Goal: Task Accomplishment & Management: Manage account settings

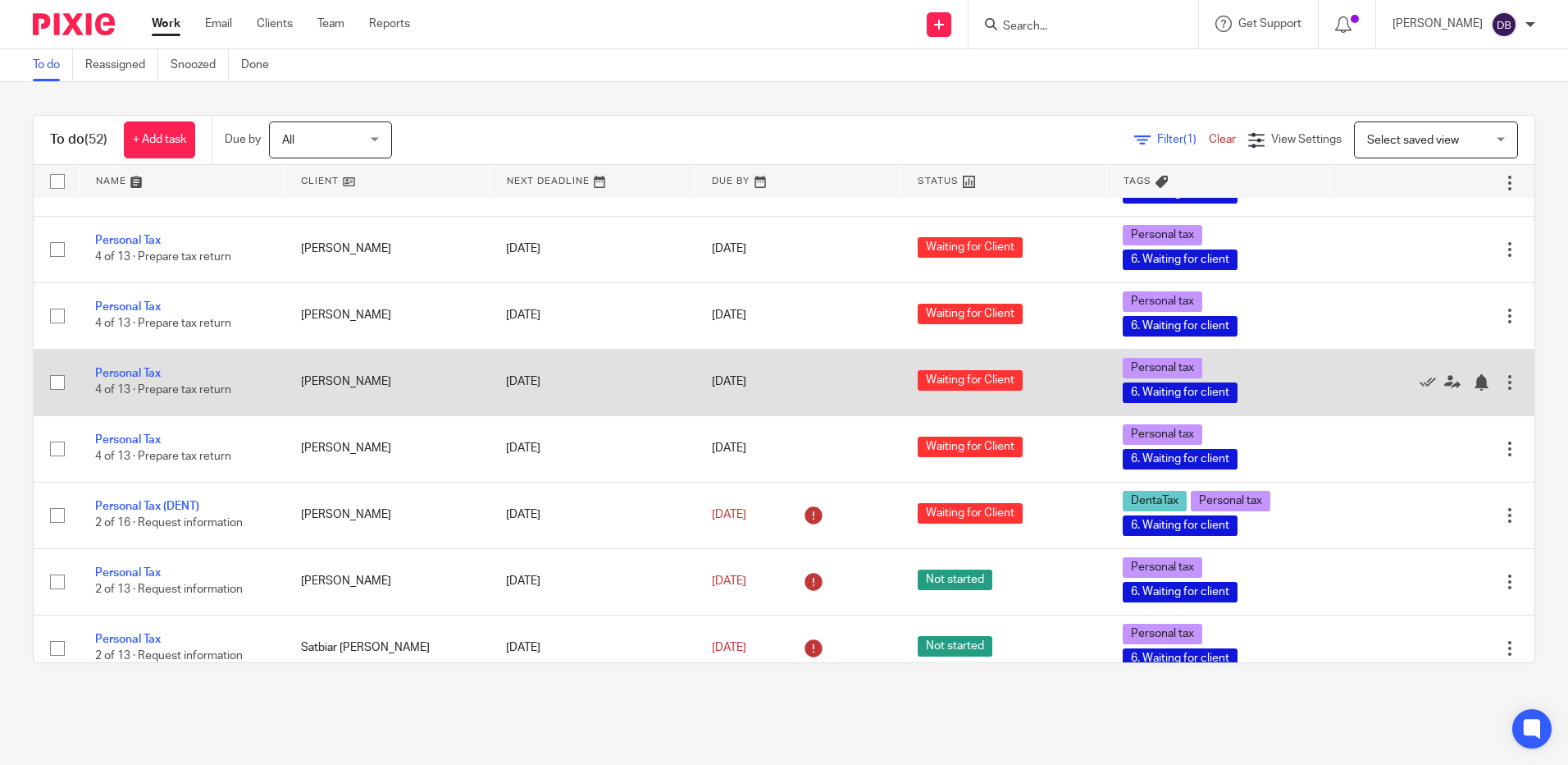
scroll to position [2955, 0]
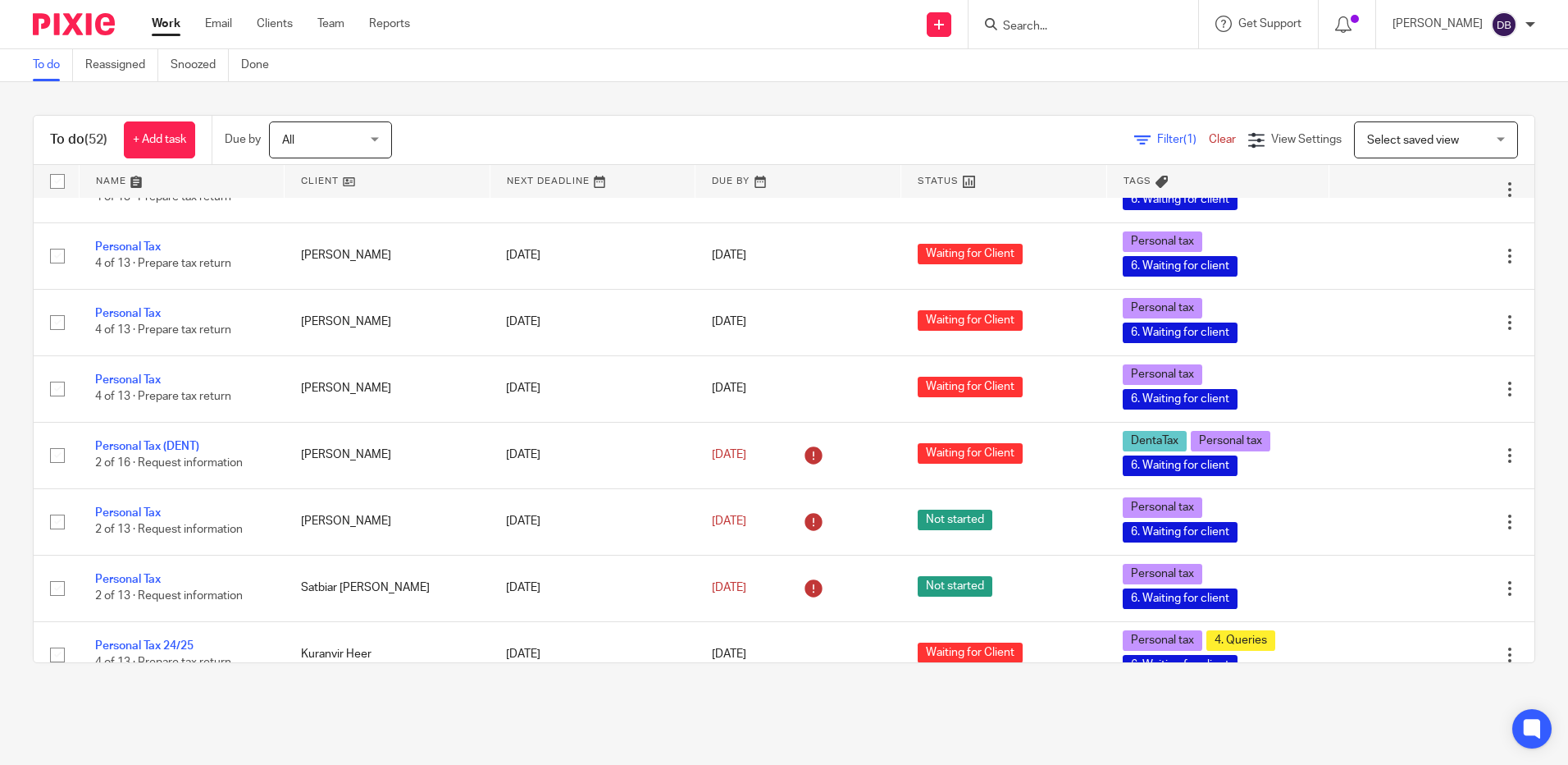
click at [1052, 39] on div at bounding box center [1084, 24] width 230 height 49
click at [1032, 17] on form at bounding box center [1088, 23] width 175 height 20
click at [1052, 27] on input "Search" at bounding box center [1075, 26] width 148 height 15
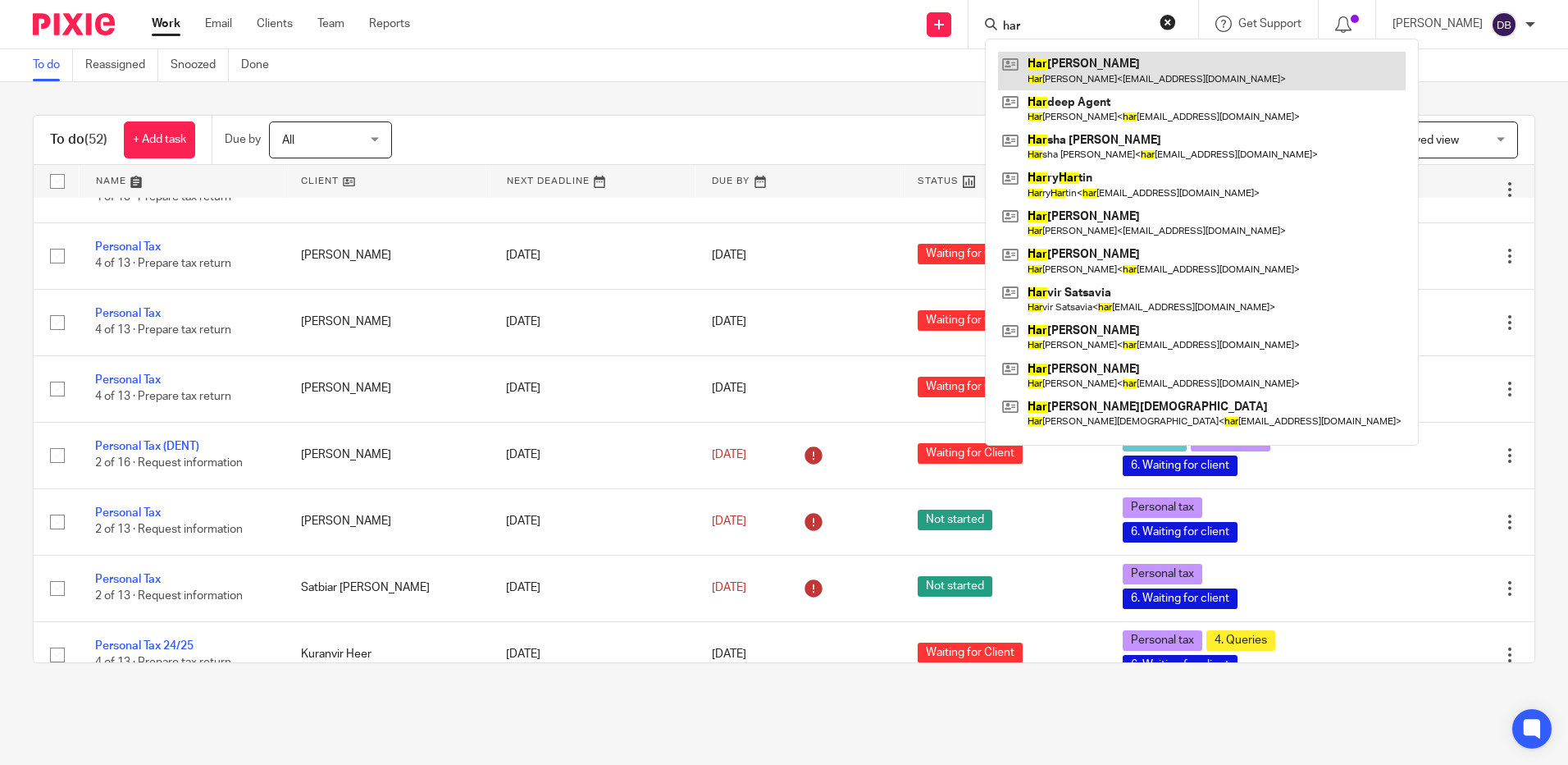
type input "har"
click at [1107, 85] on link at bounding box center [1201, 70] width 408 height 38
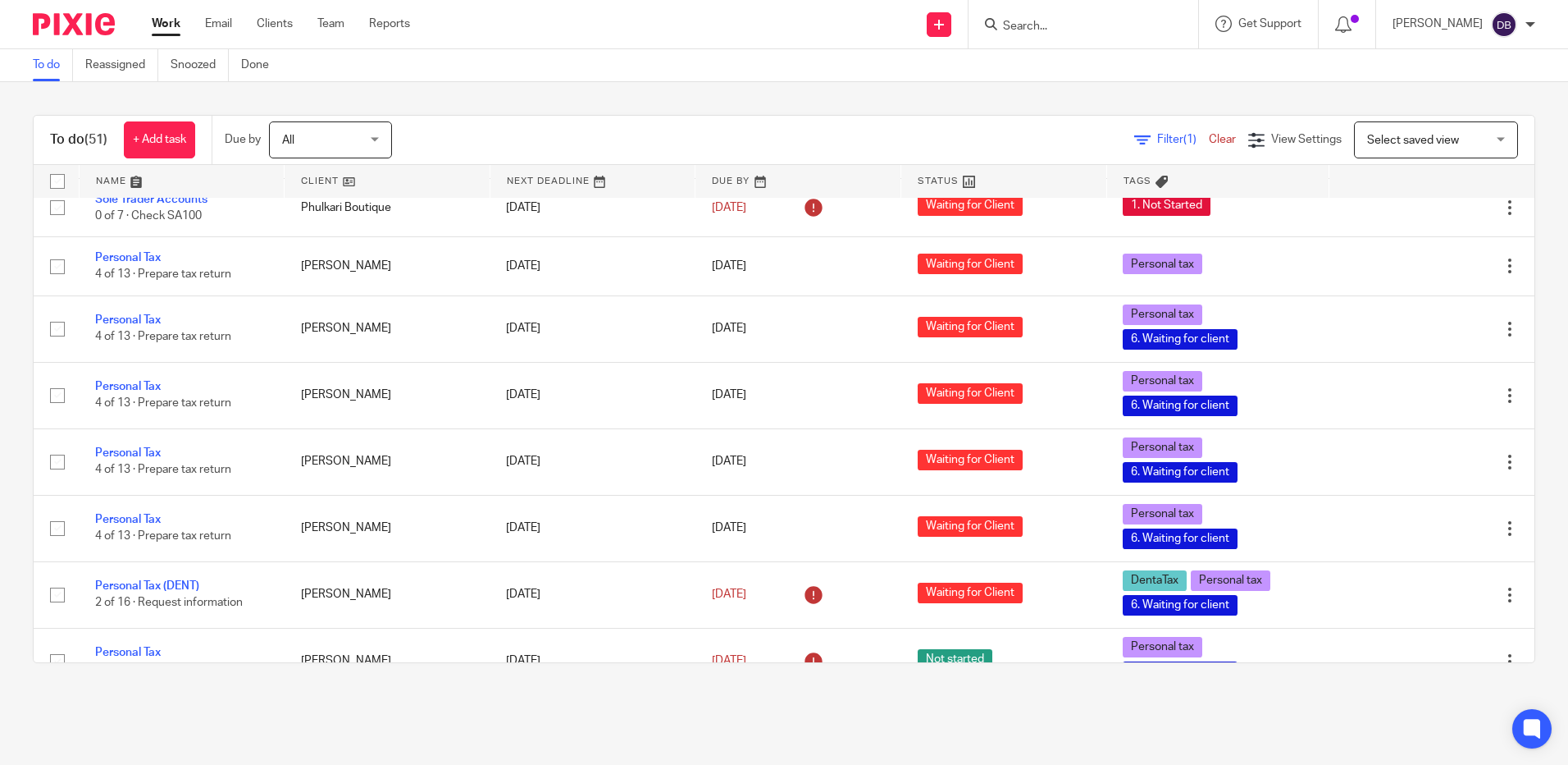
scroll to position [2955, 0]
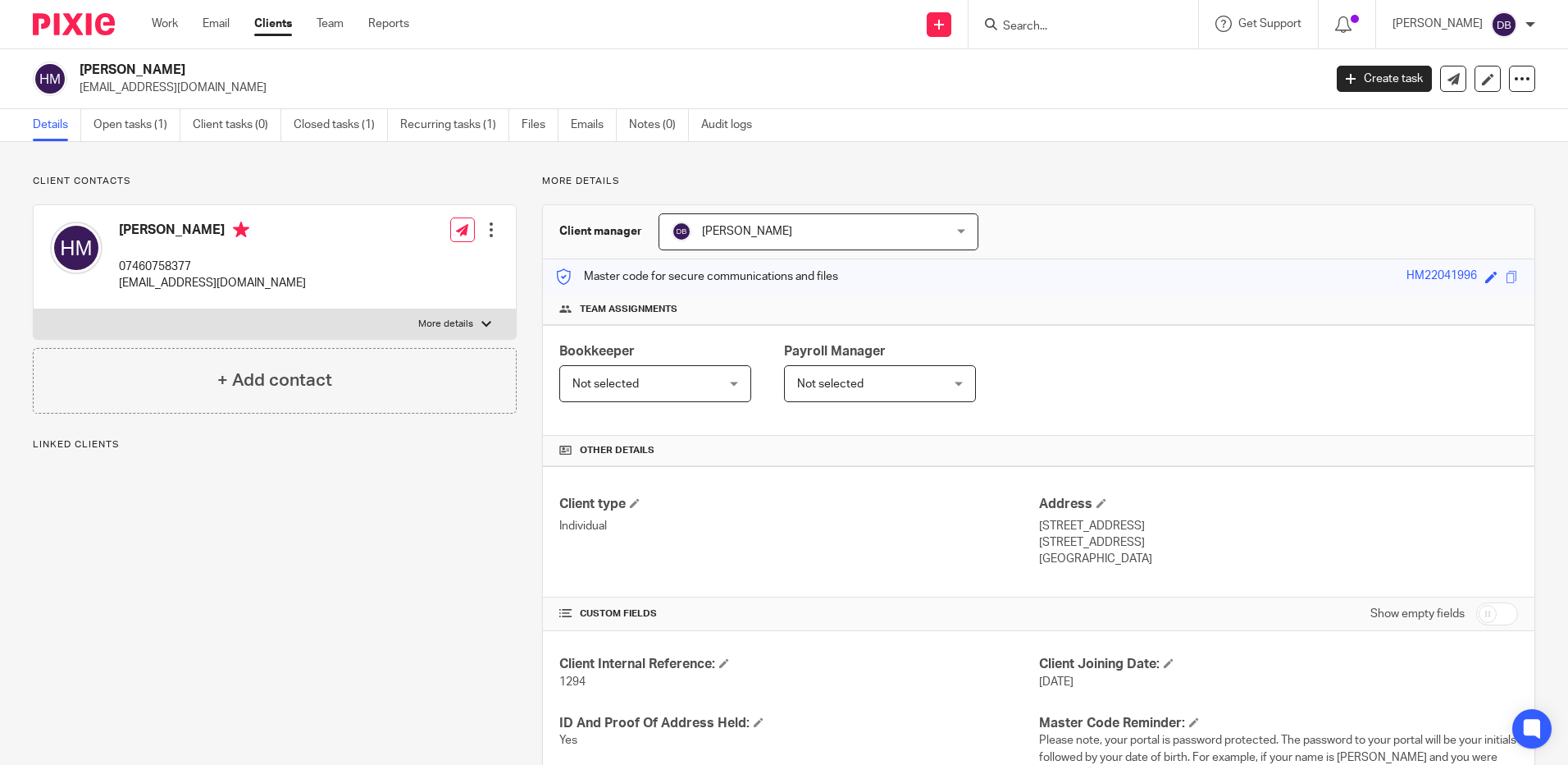
click at [530, 128] on link "Files" at bounding box center [540, 125] width 37 height 32
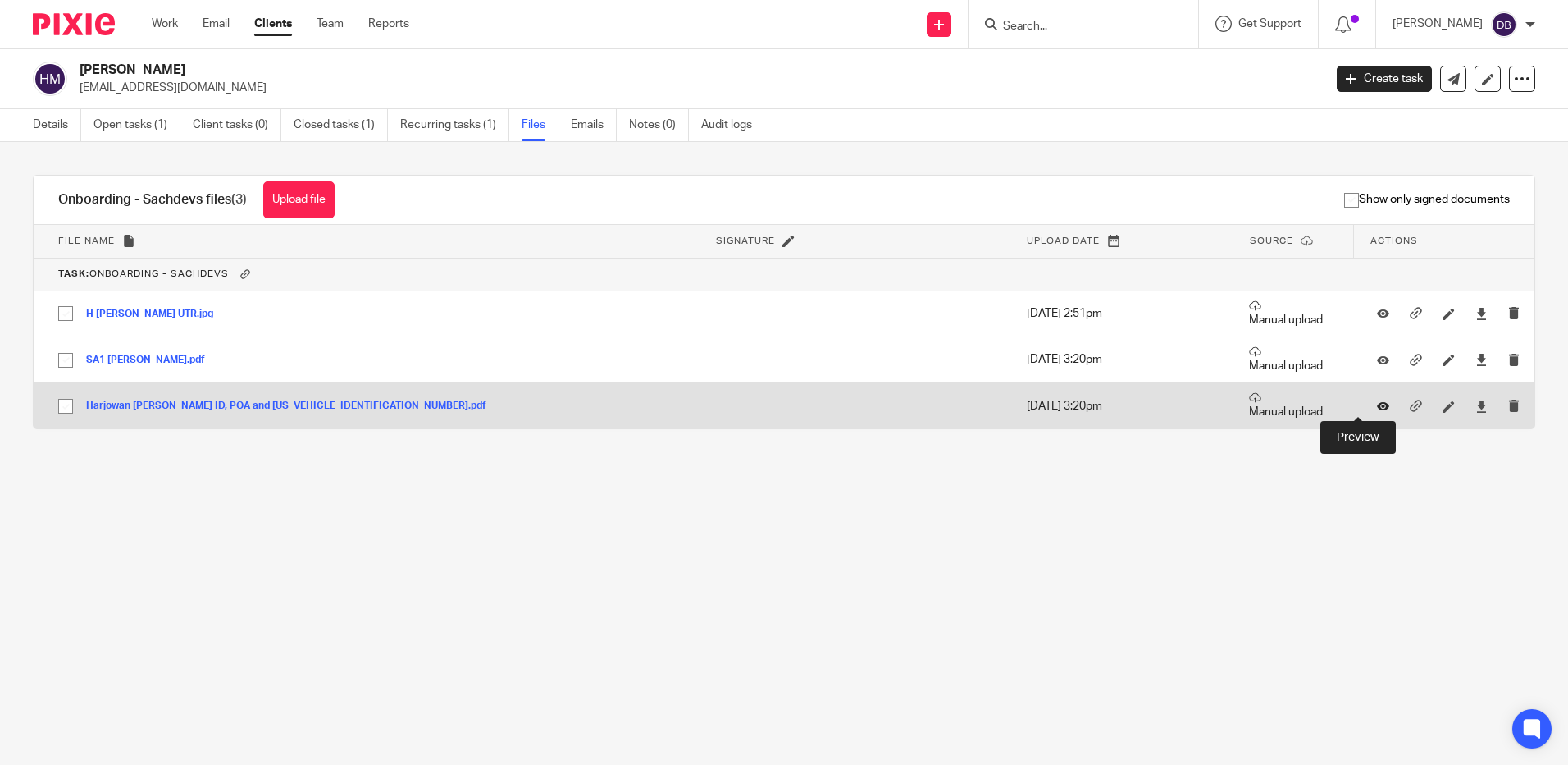
click at [1376, 405] on icon at bounding box center [1382, 406] width 13 height 13
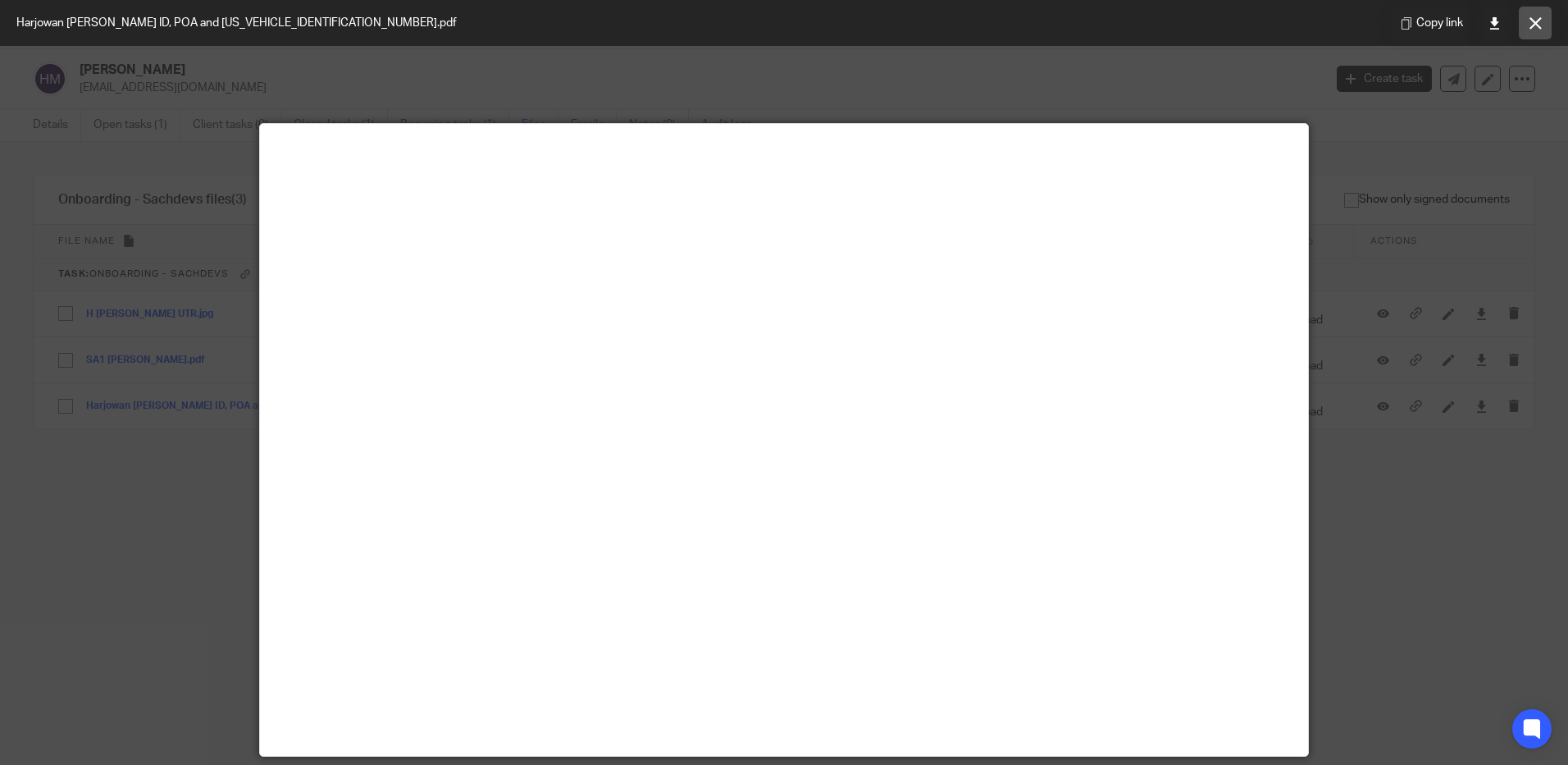
click at [1533, 27] on icon at bounding box center [1535, 23] width 13 height 13
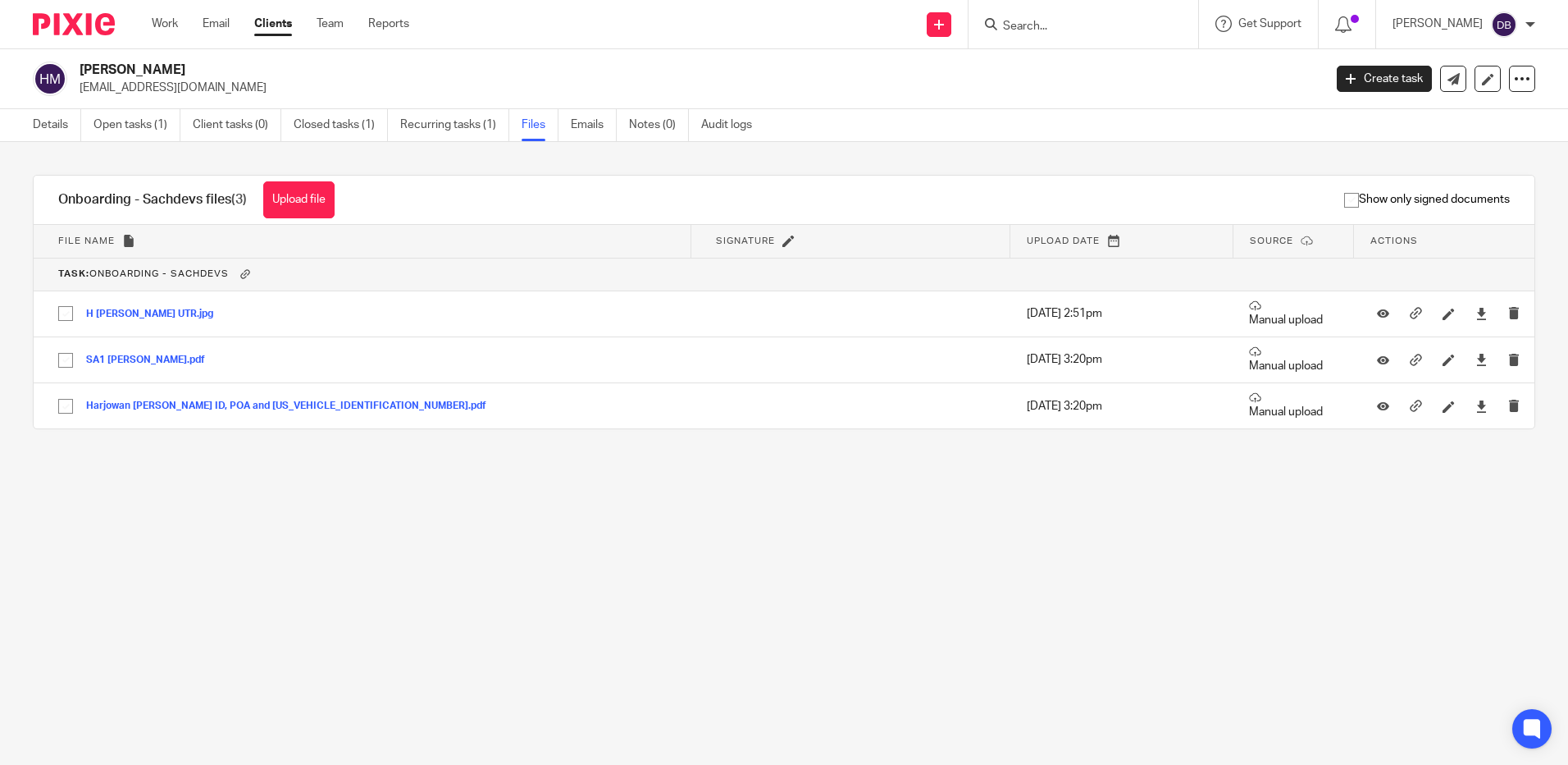
click at [1071, 24] on input "Search" at bounding box center [1075, 26] width 148 height 15
click at [1034, 19] on input "Search" at bounding box center [1075, 26] width 148 height 15
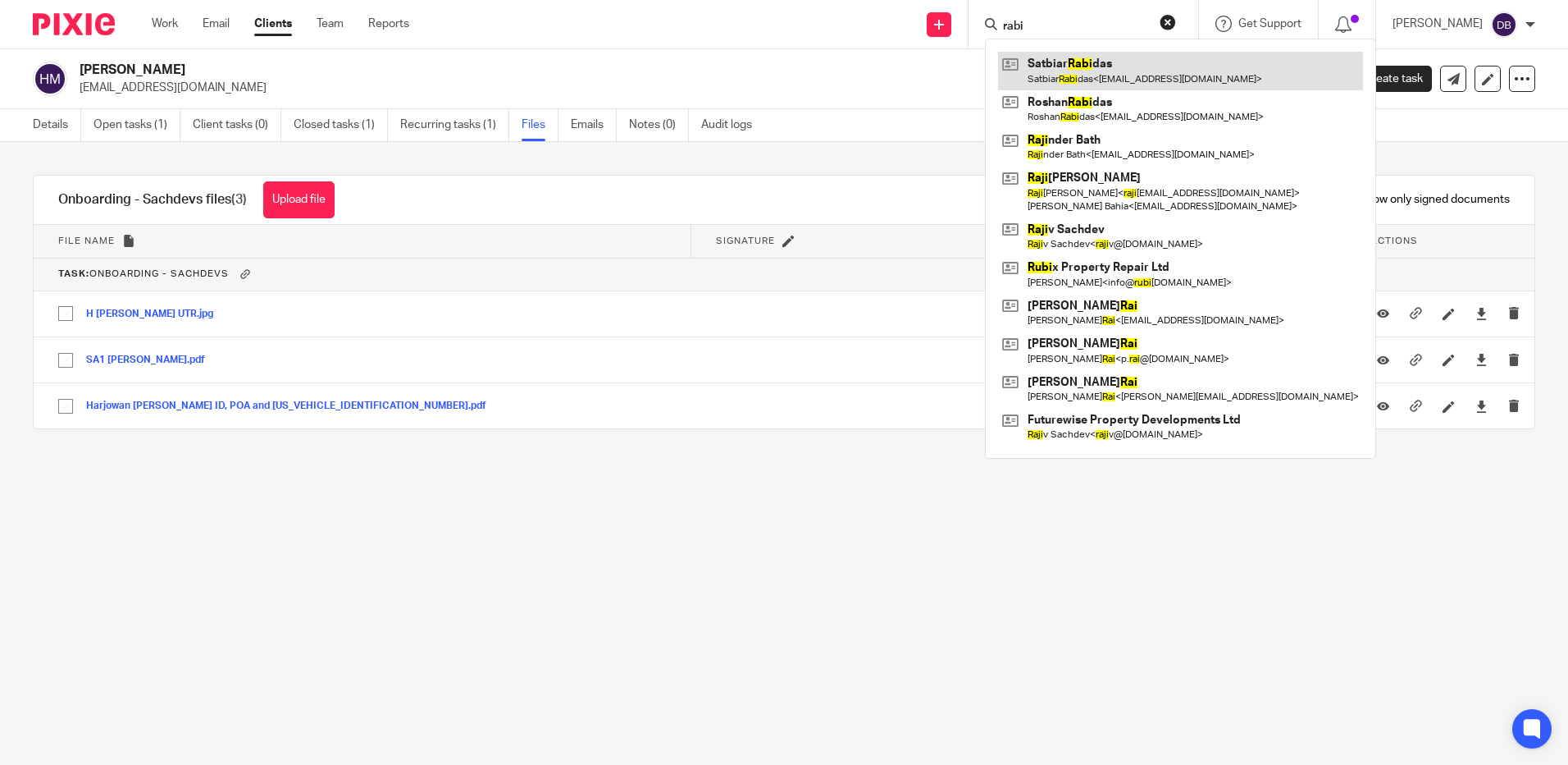
type input "rabi"
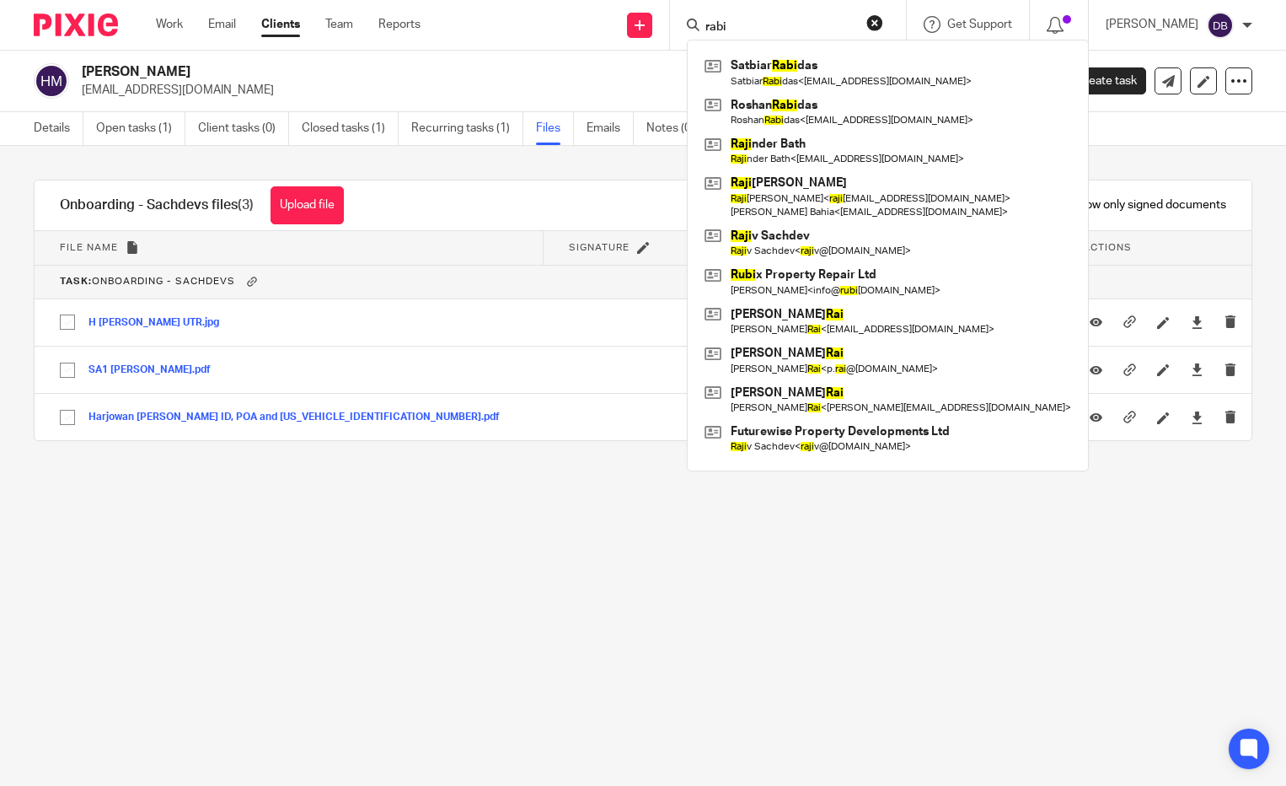
click at [738, 731] on main "Harjowan Mundy jowanmundy@gmail.com Create task Update from Companies House Exp…" at bounding box center [643, 393] width 1286 height 786
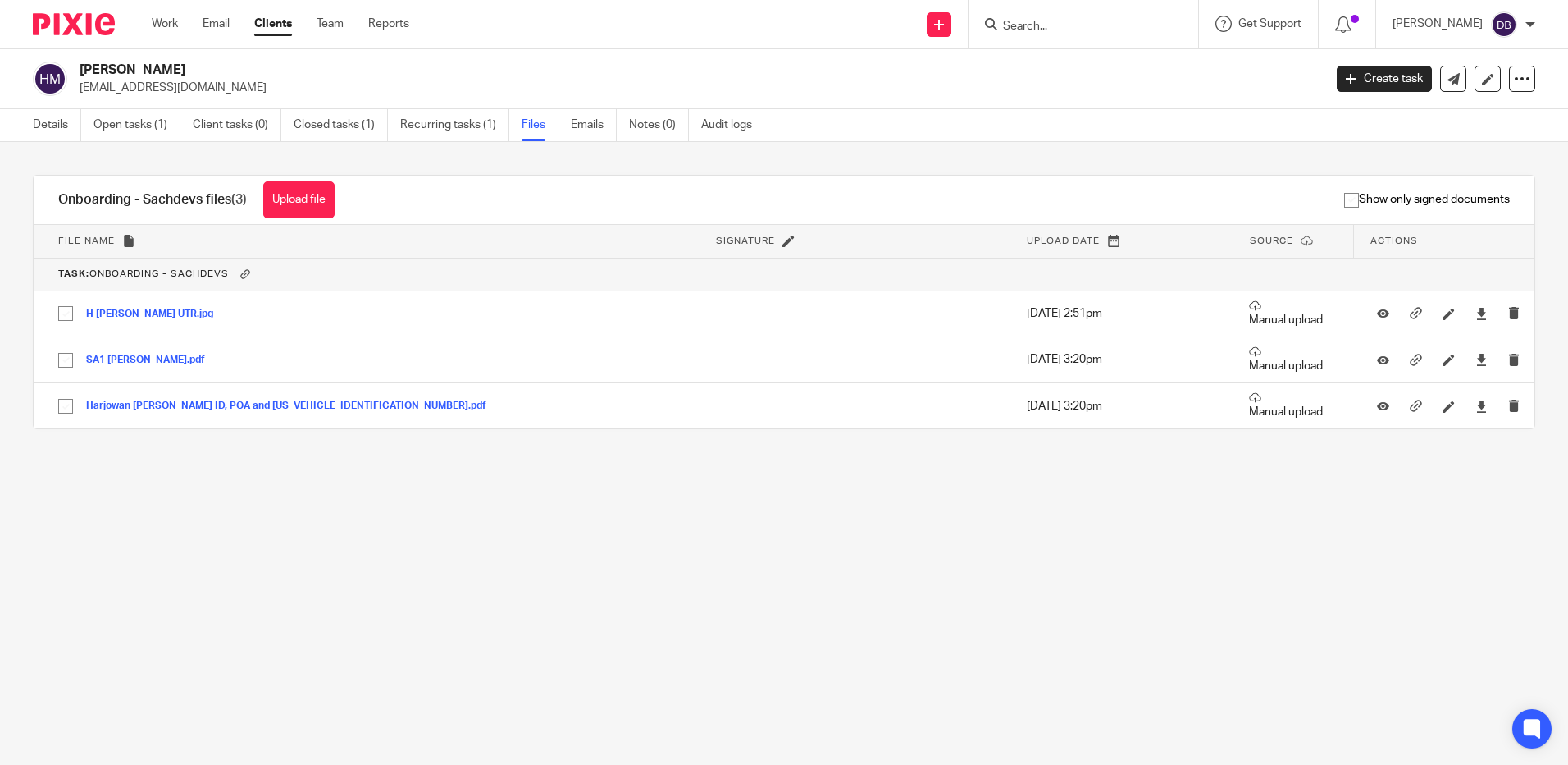
click at [1043, 24] on input "Search" at bounding box center [1075, 26] width 148 height 15
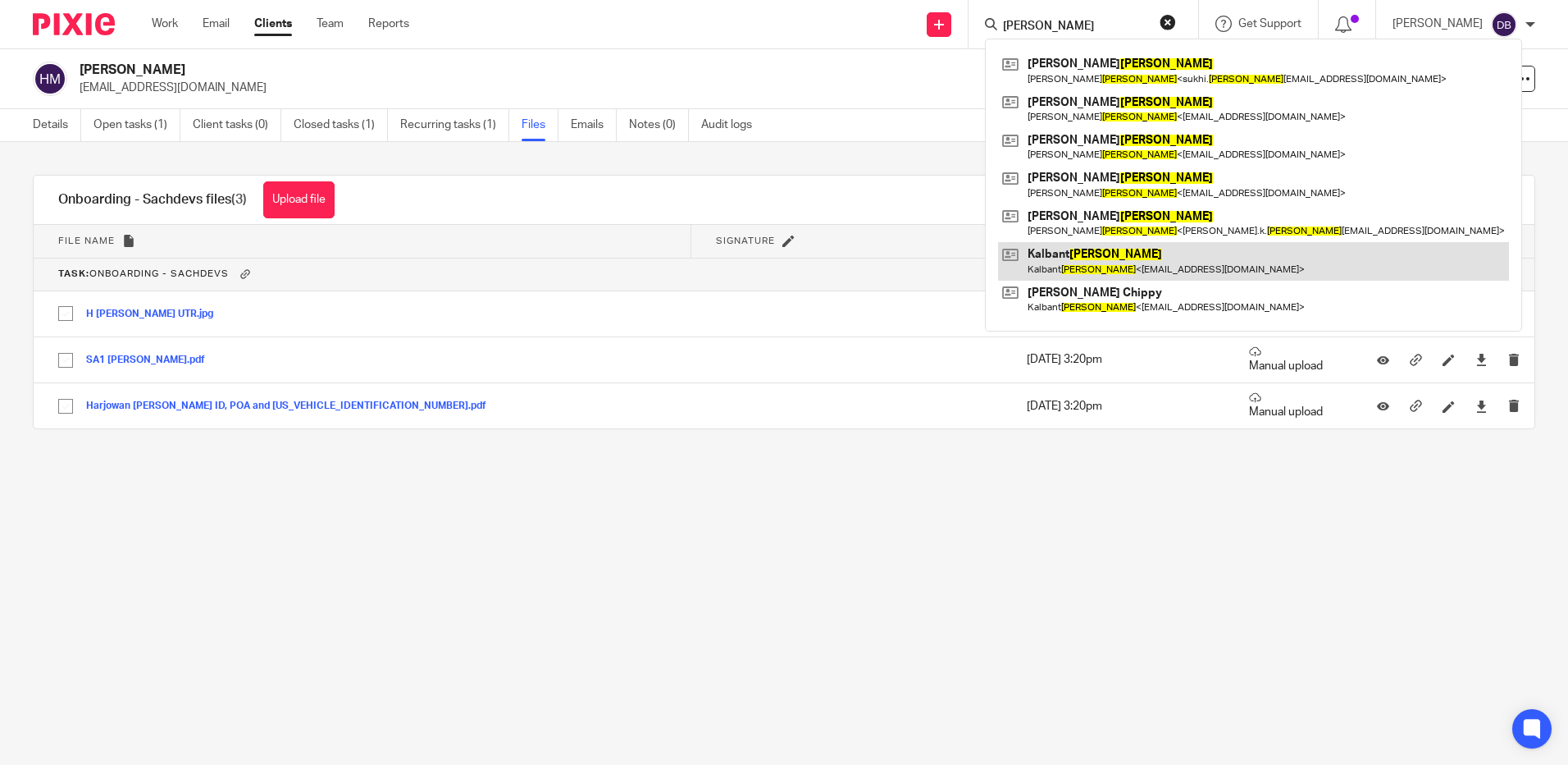
type input "sandhu"
click at [1079, 248] on link at bounding box center [1253, 261] width 511 height 38
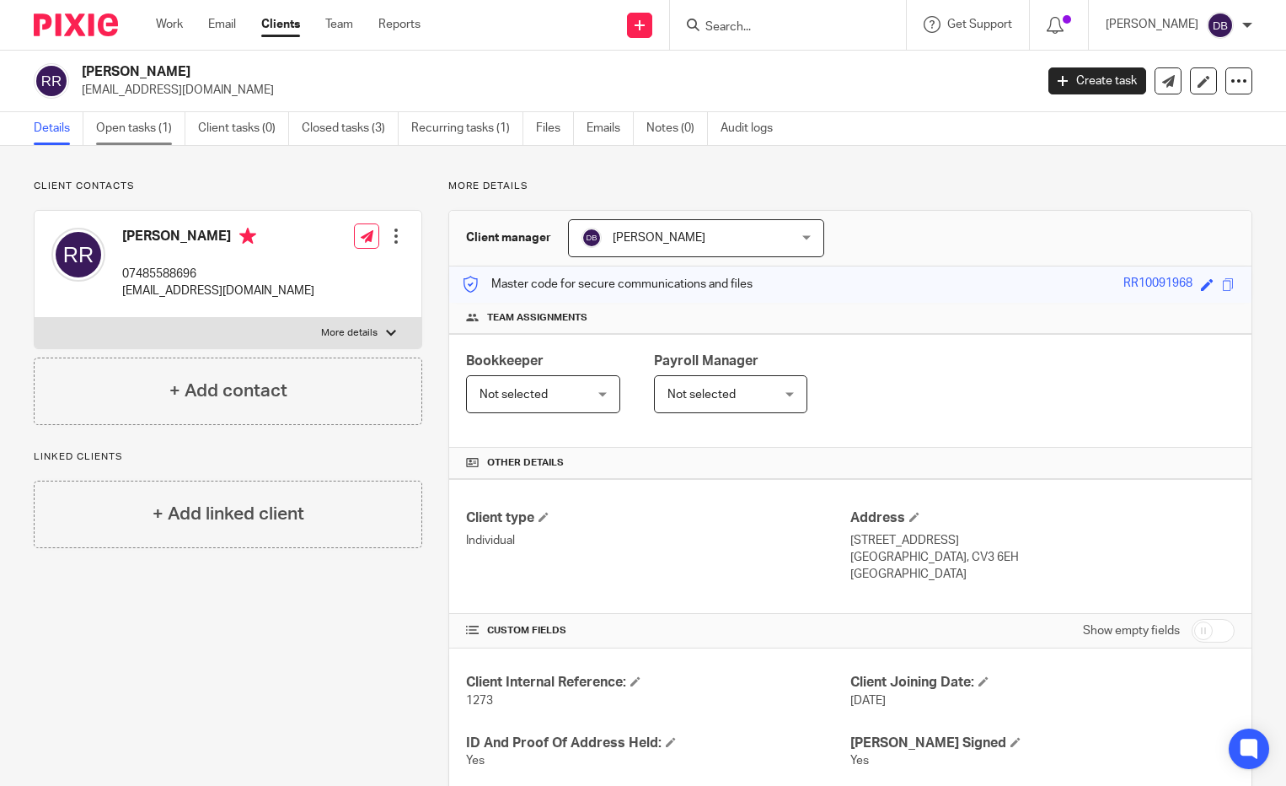
click at [135, 134] on link "Open tasks (1)" at bounding box center [140, 128] width 89 height 33
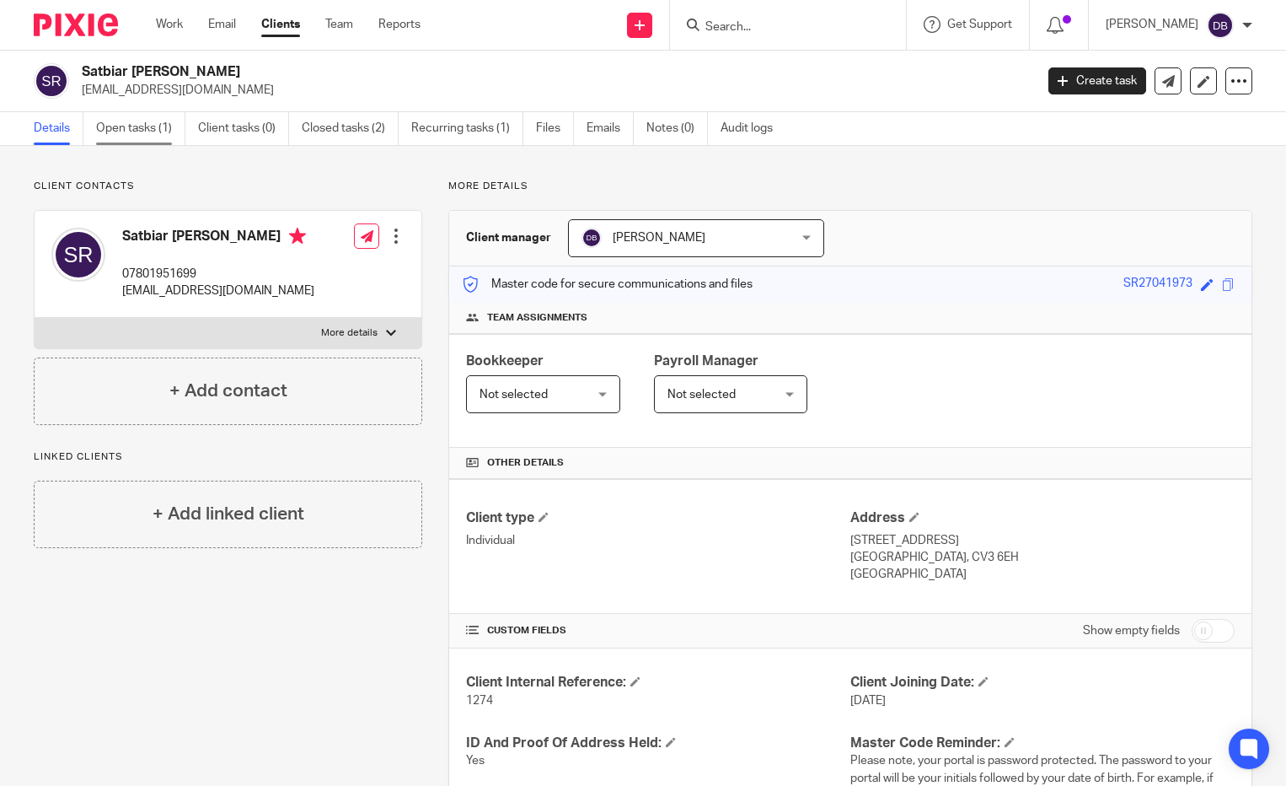
click at [151, 121] on link "Open tasks (1)" at bounding box center [140, 128] width 89 height 33
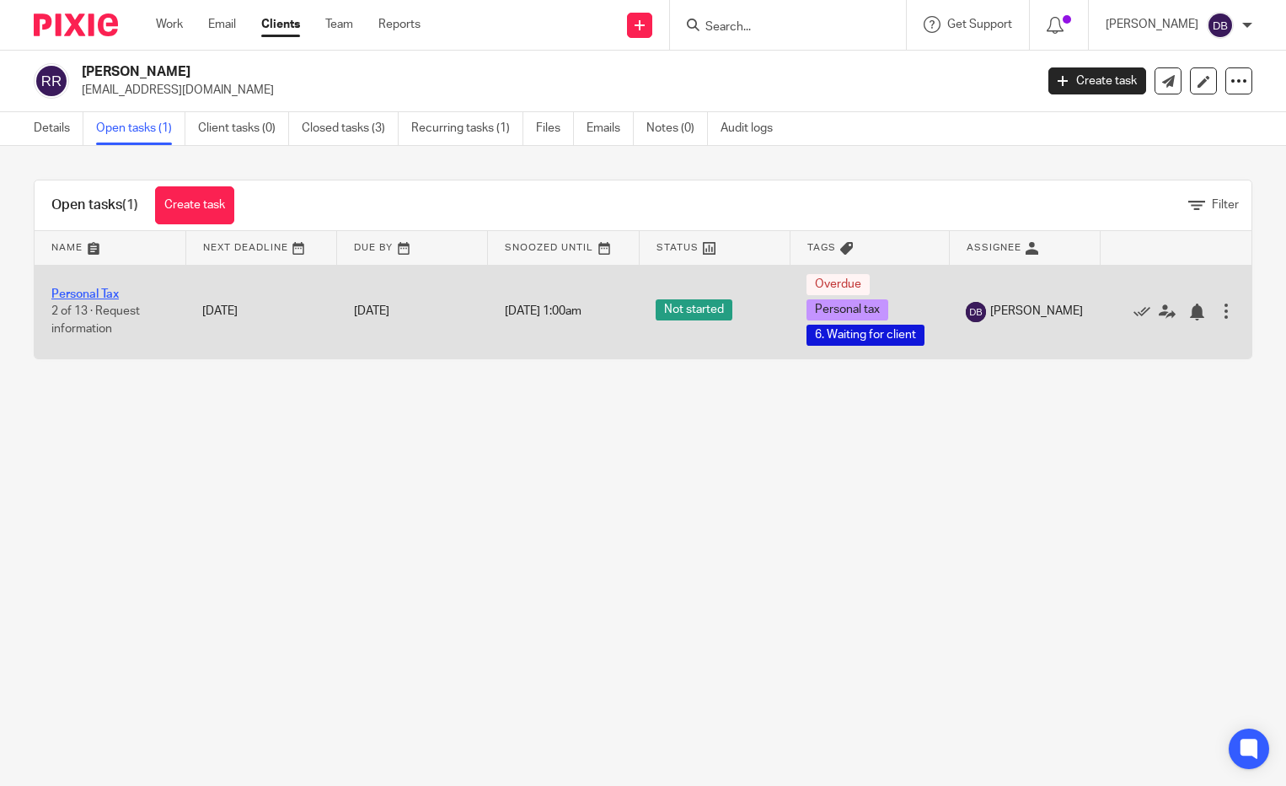
click at [98, 287] on td "Personal Tax 2 of 13 · Request information" at bounding box center [110, 312] width 151 height 94
click at [103, 294] on link "Personal Tax" at bounding box center [84, 294] width 67 height 12
click at [98, 297] on link "Personal Tax" at bounding box center [84, 294] width 67 height 12
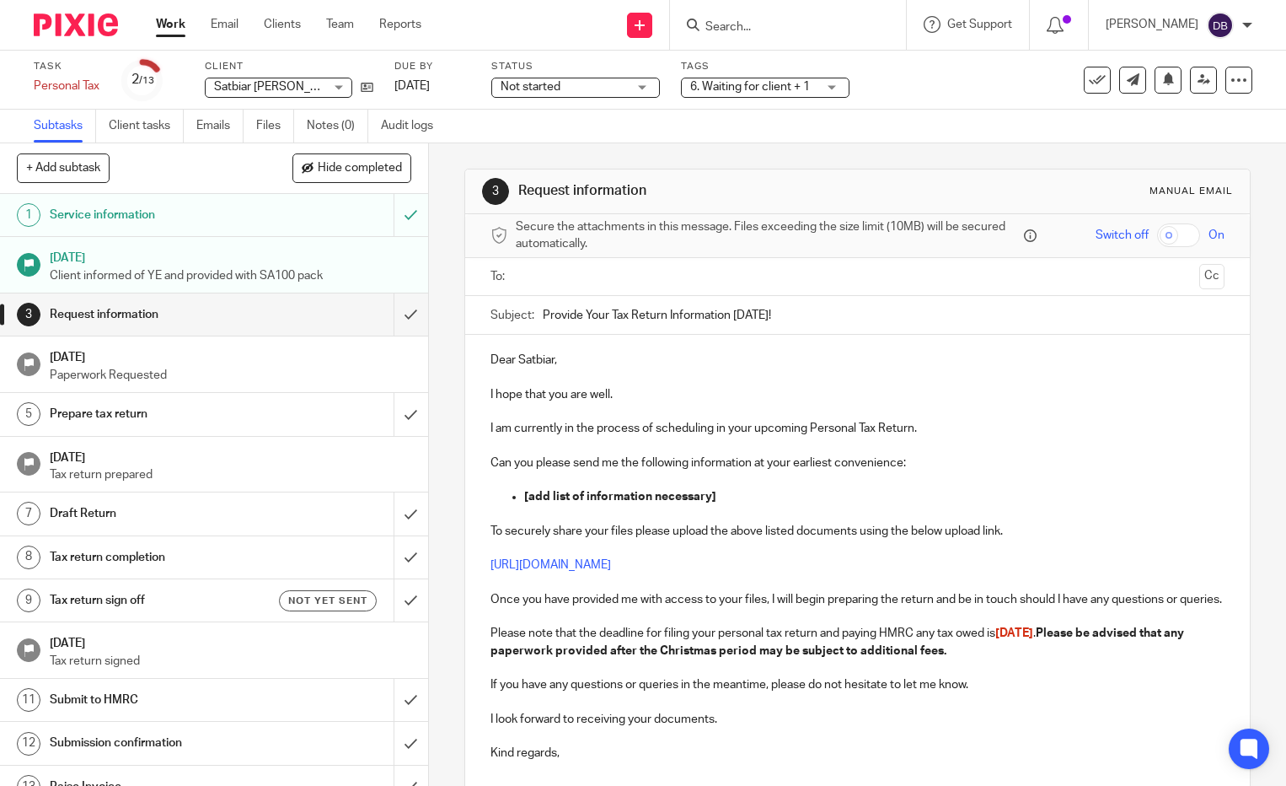
click at [271, 516] on div "Draft Return" at bounding box center [213, 513] width 327 height 25
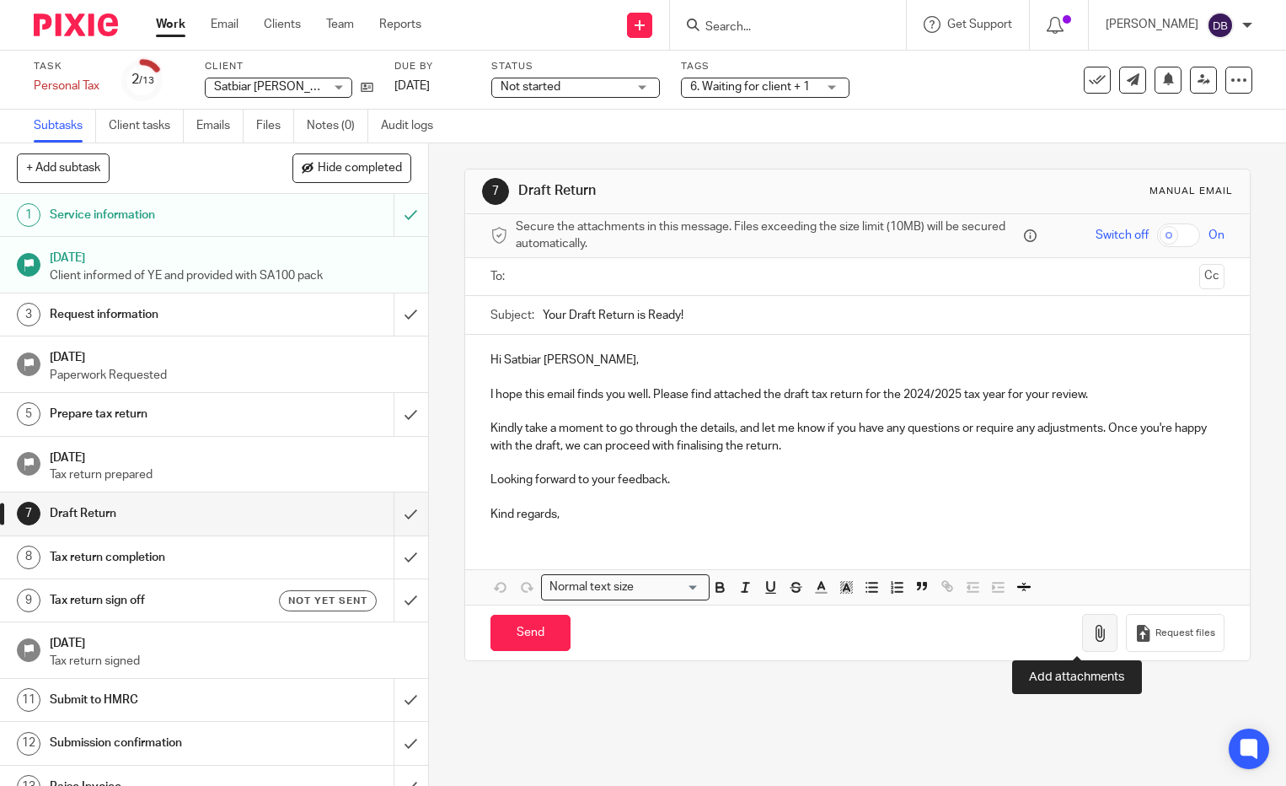
click at [1088, 636] on button "button" at bounding box center [1099, 633] width 35 height 38
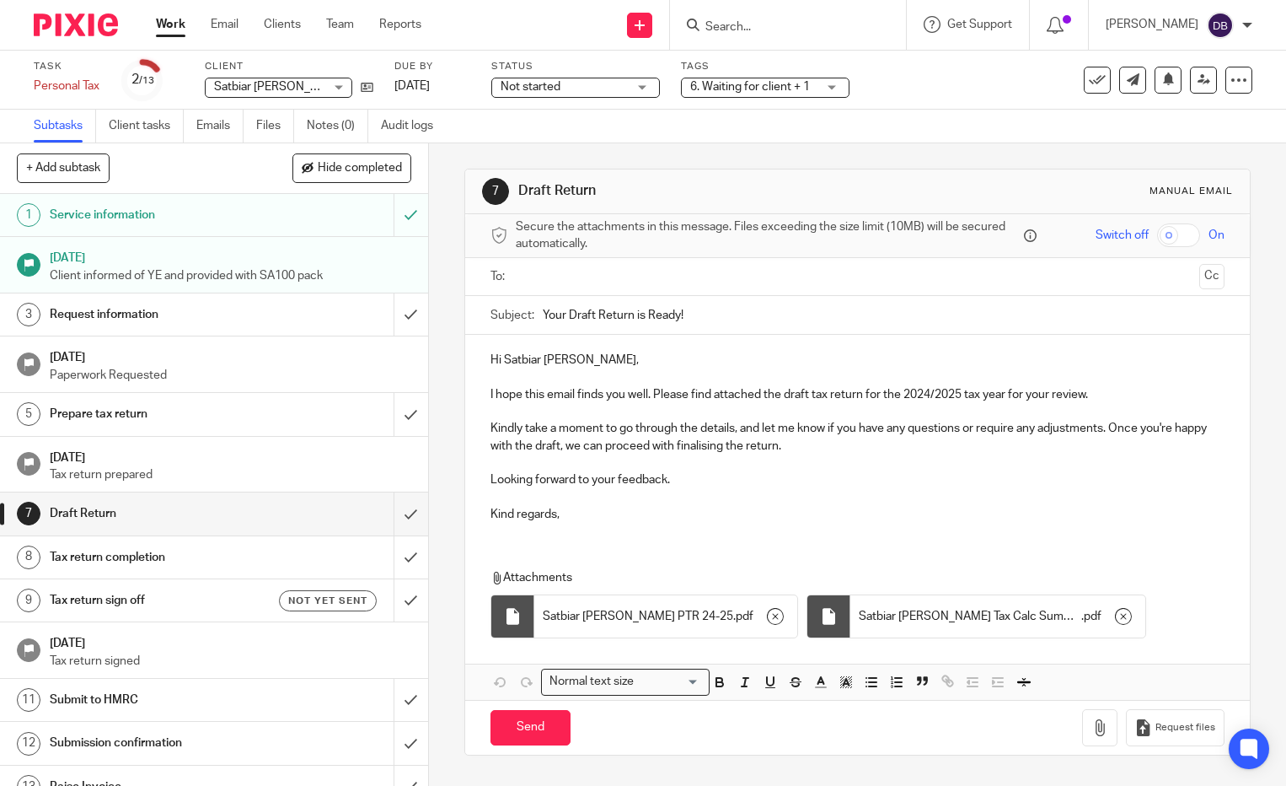
click at [556, 266] on ul at bounding box center [859, 277] width 682 height 28
click at [556, 272] on input "text" at bounding box center [857, 276] width 670 height 19
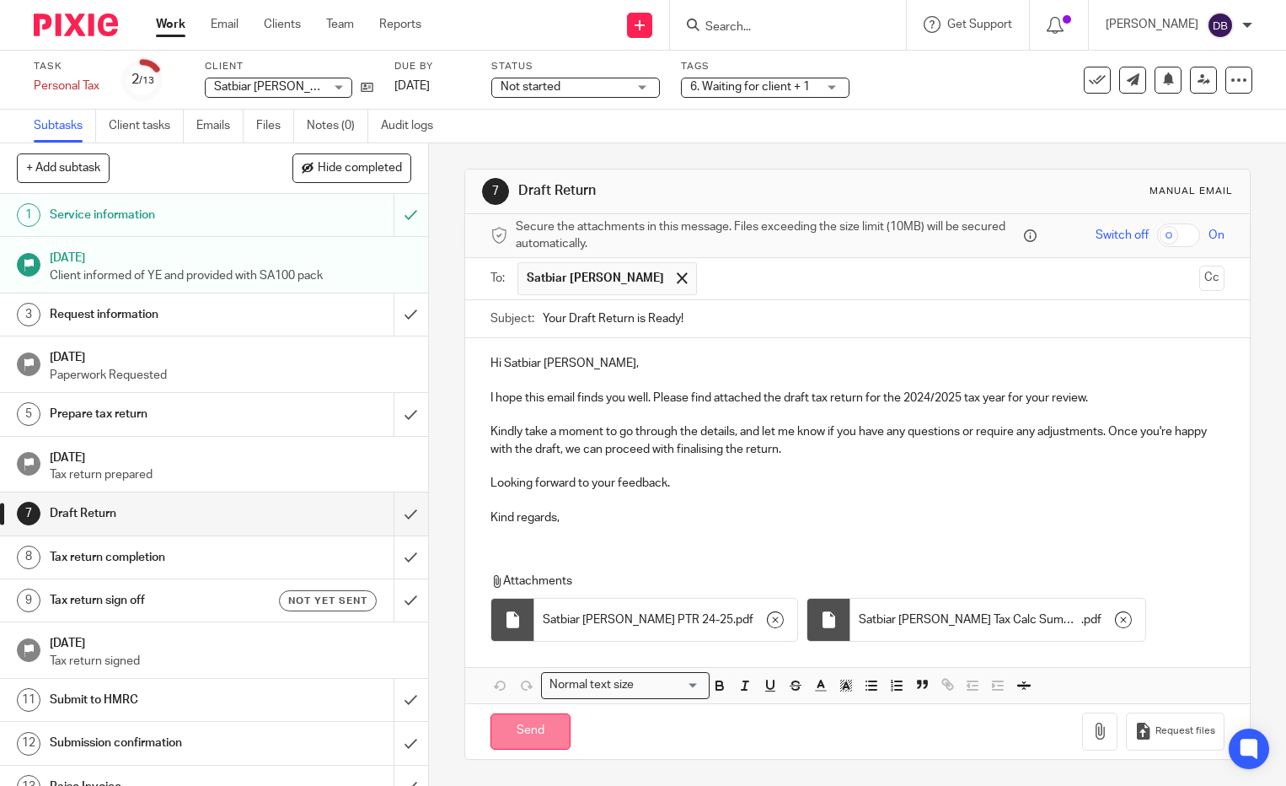
click at [533, 725] on input "Send" at bounding box center [531, 731] width 80 height 36
type input "Sent"
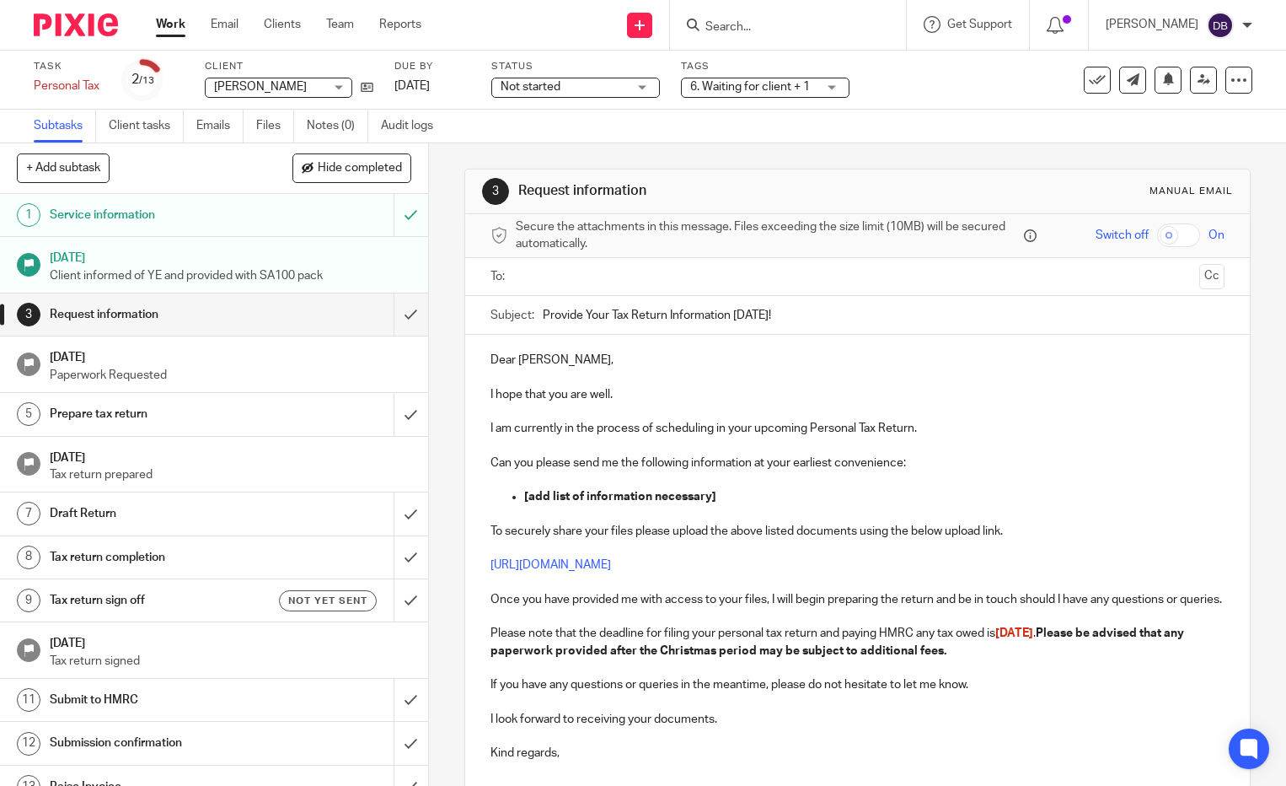
click at [338, 517] on div "Draft Return" at bounding box center [213, 513] width 327 height 25
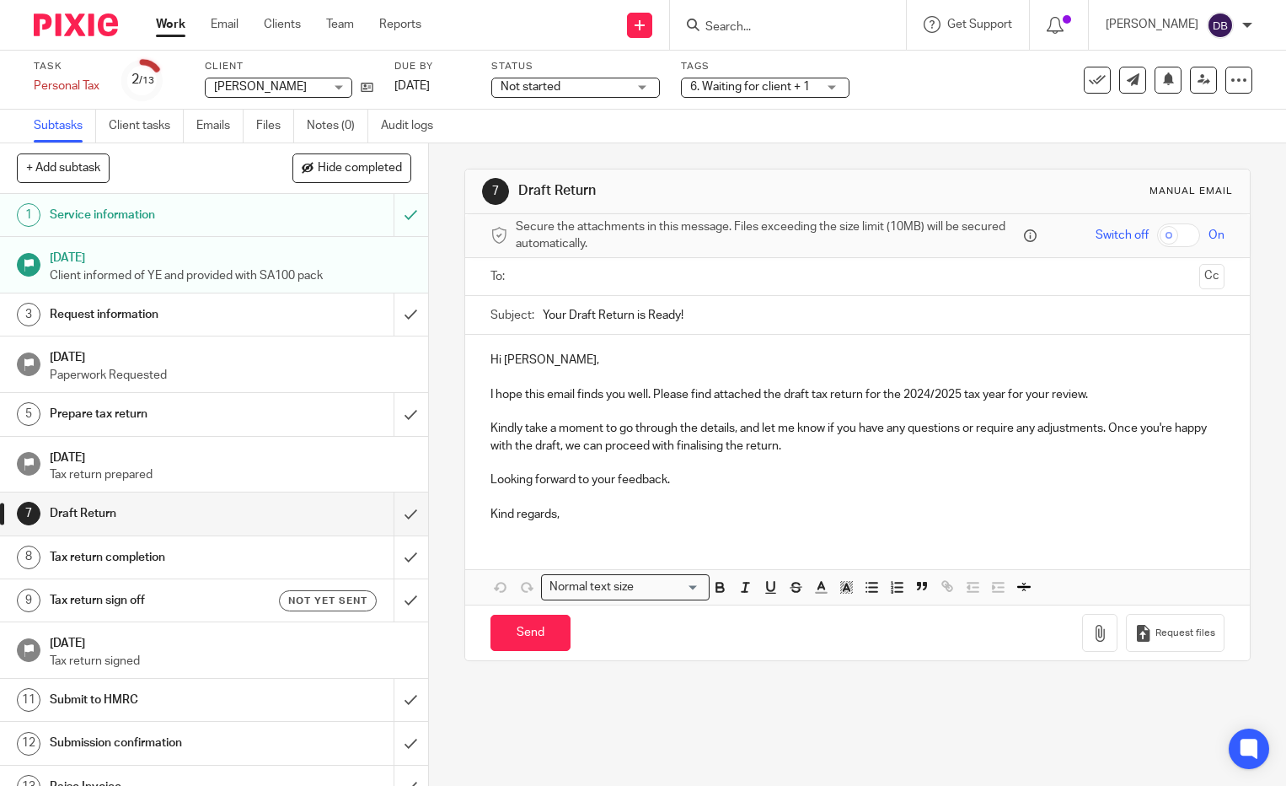
click at [610, 268] on input "text" at bounding box center [857, 276] width 670 height 19
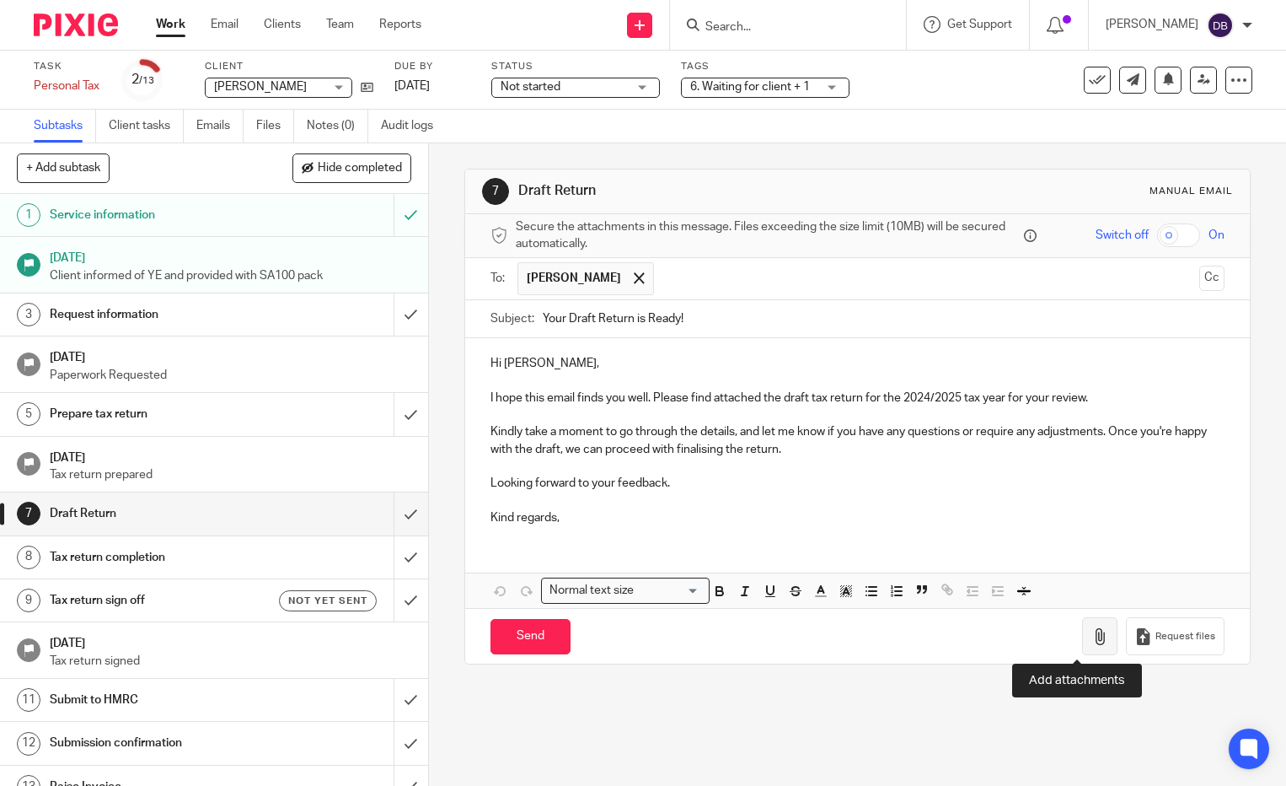
click at [1092, 638] on icon "button" at bounding box center [1100, 636] width 17 height 17
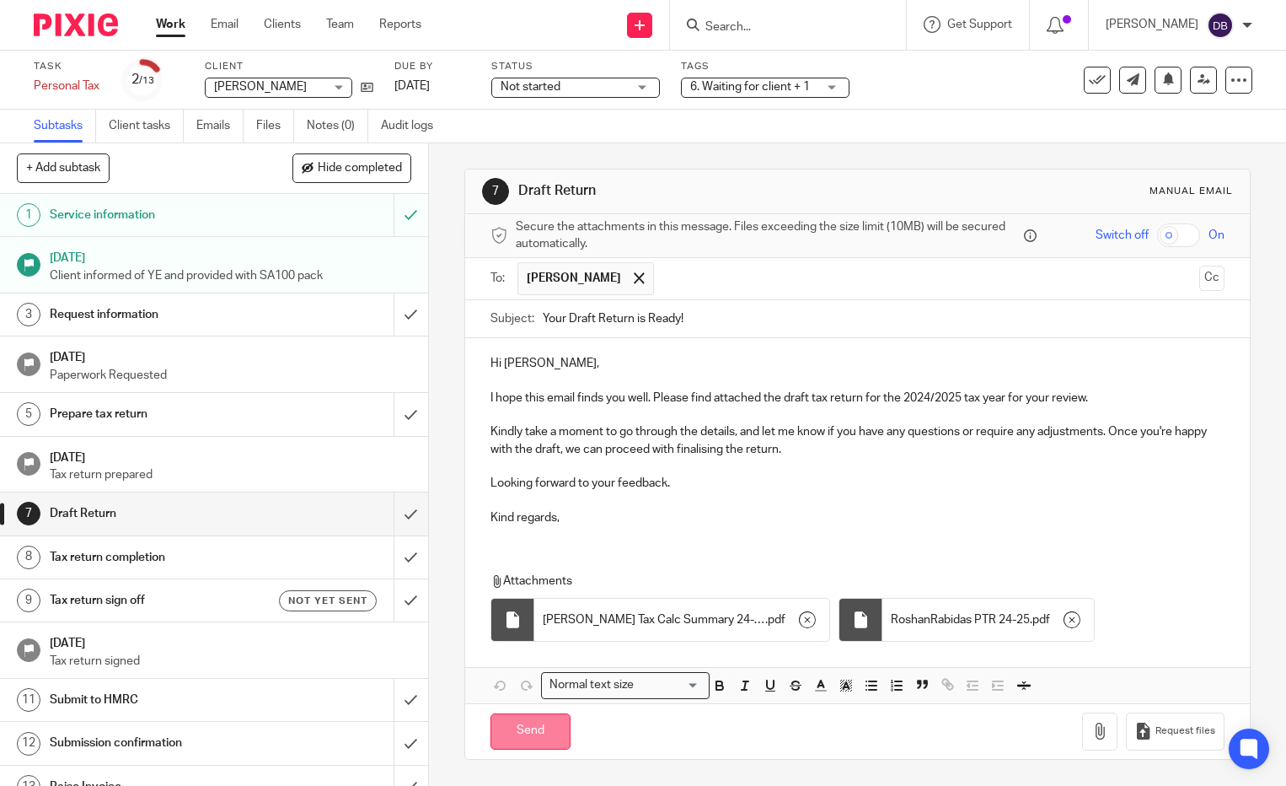
click at [516, 734] on input "Send" at bounding box center [531, 731] width 80 height 36
type input "Sent"
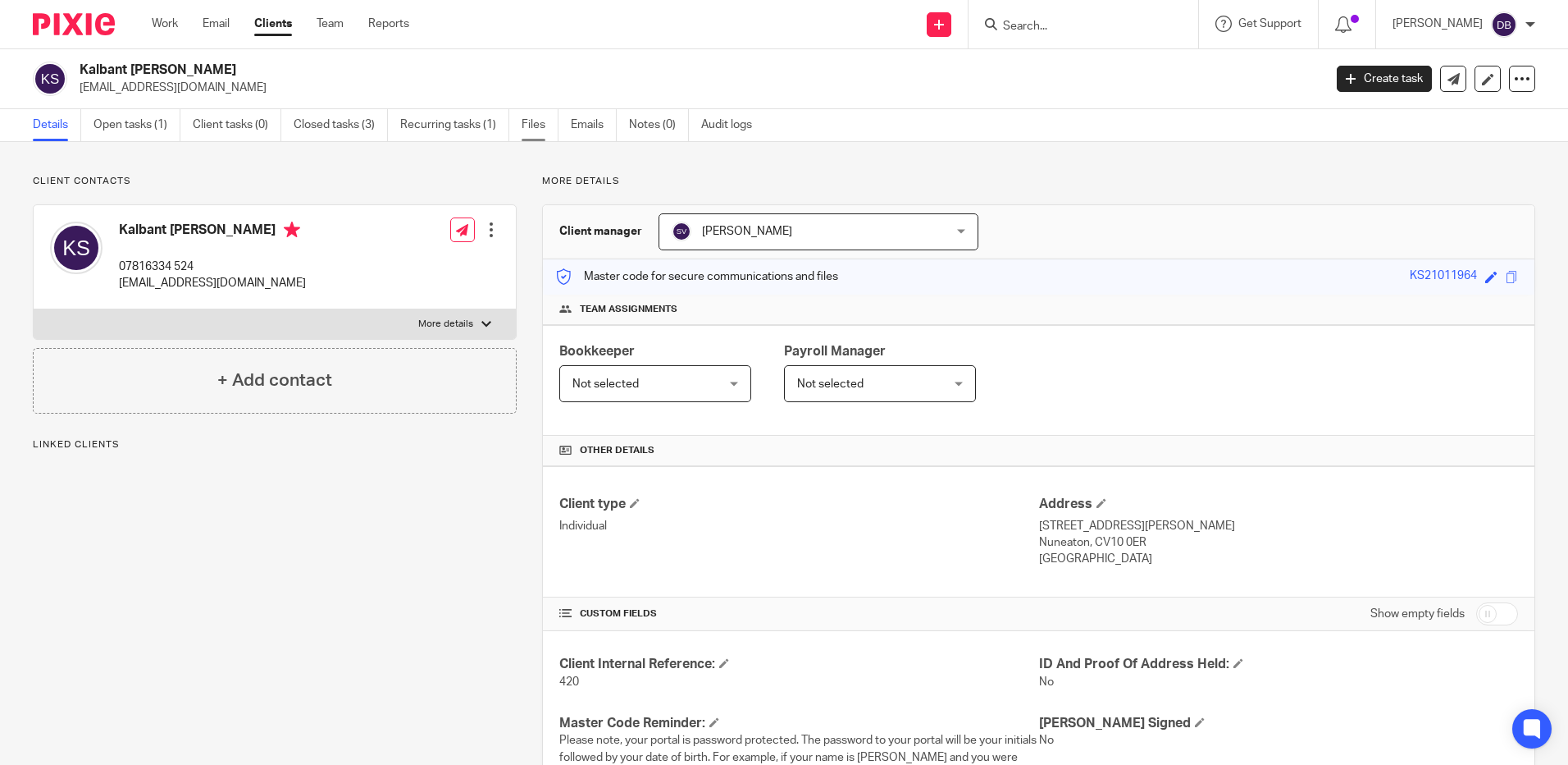
click at [525, 114] on link "Files" at bounding box center [540, 125] width 37 height 32
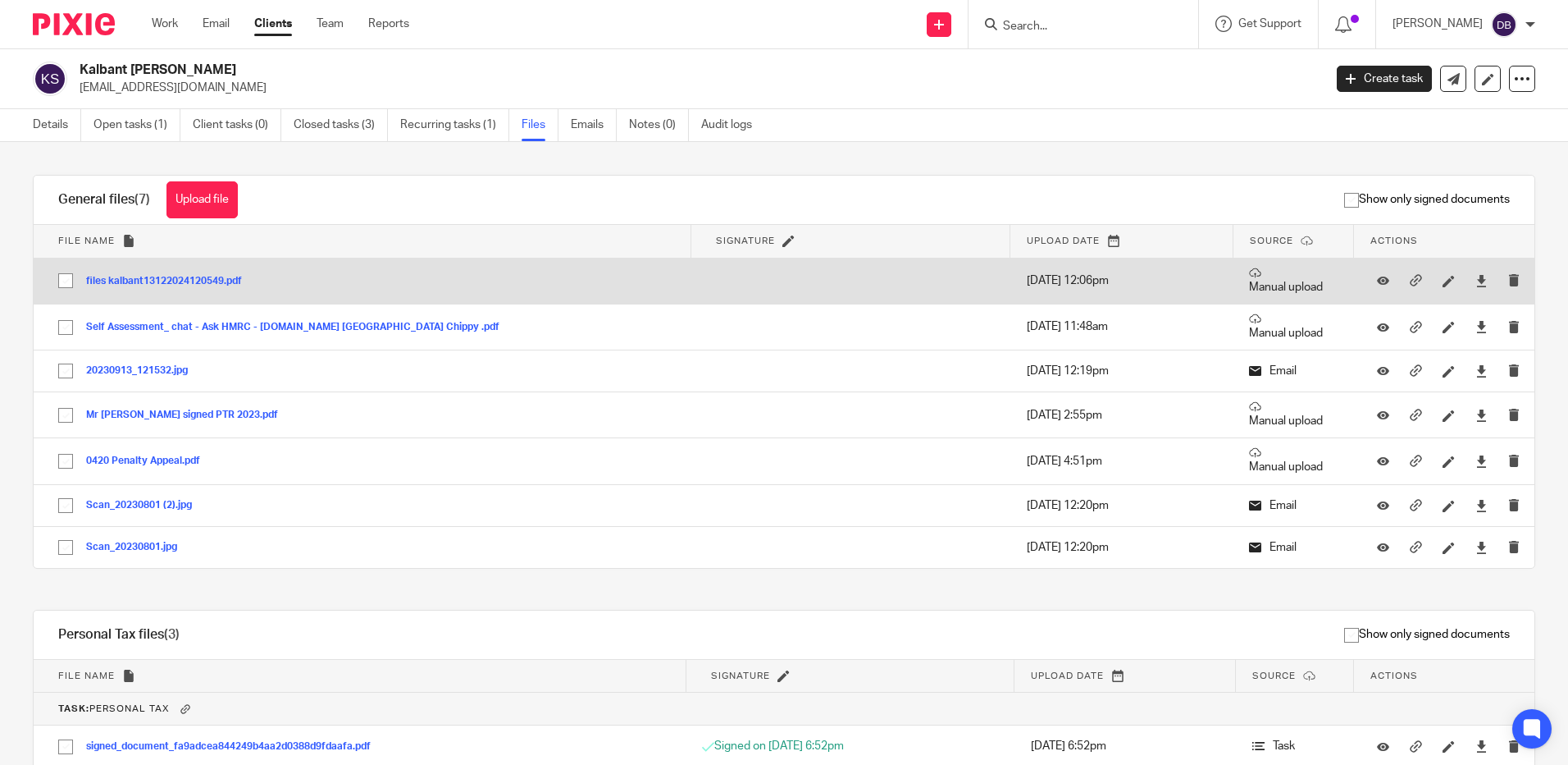
click at [186, 278] on button "files kalbant13122024120549.pdf" at bounding box center [170, 281] width 168 height 12
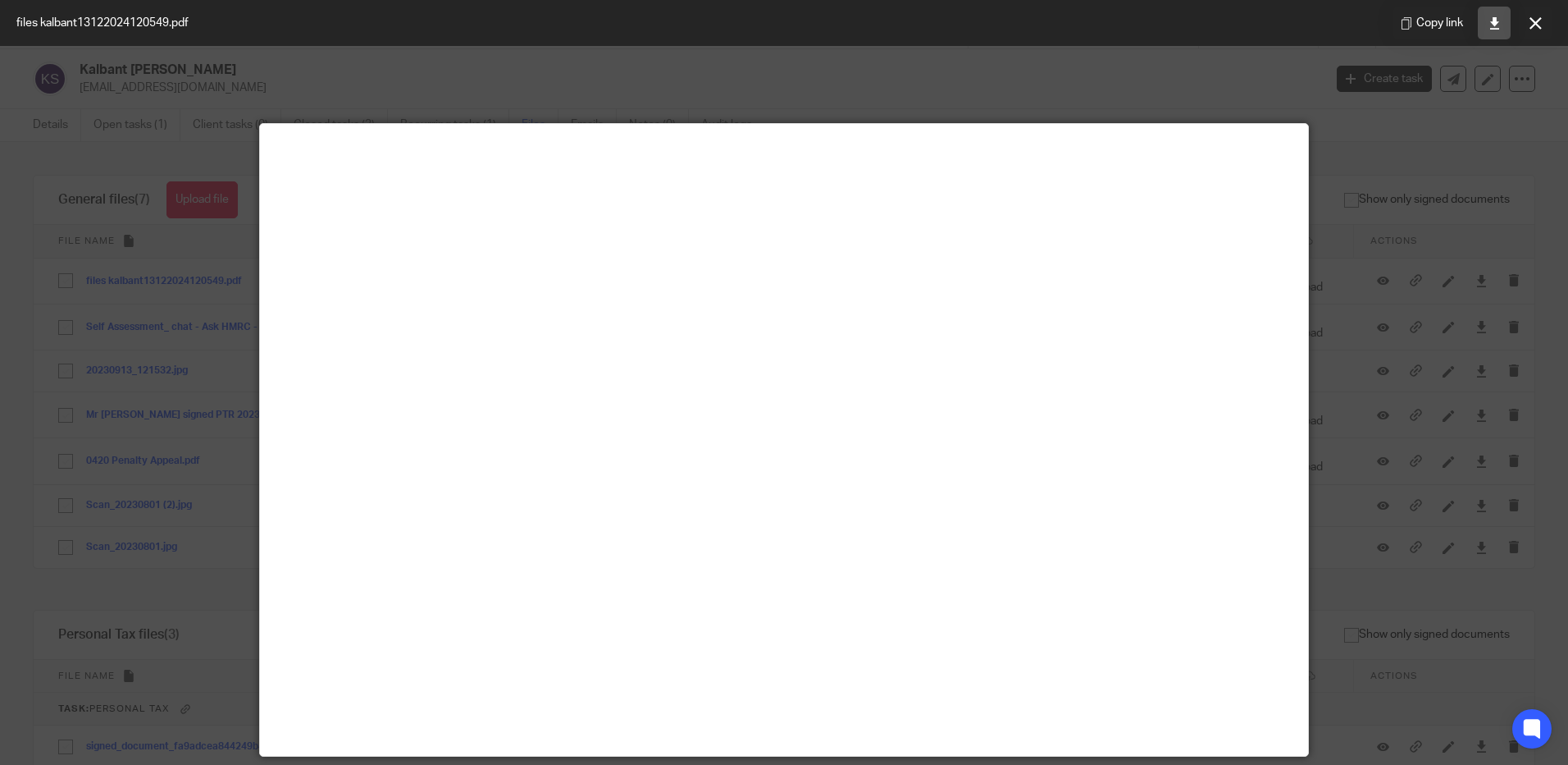
click at [1488, 30] on link at bounding box center [1494, 23] width 33 height 33
